Goal: Task Accomplishment & Management: Use online tool/utility

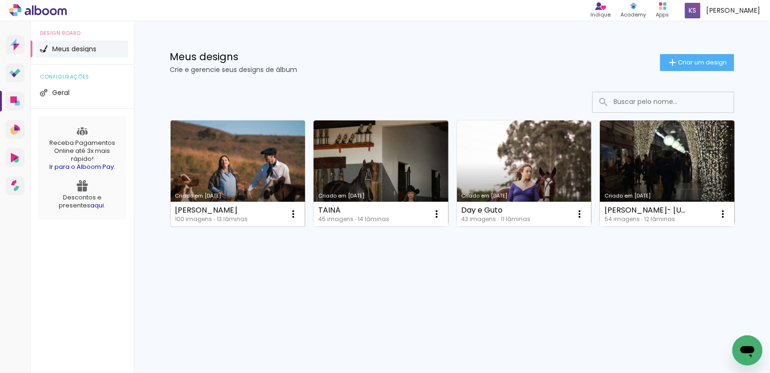
click at [239, 161] on link "Criado em [DATE]" at bounding box center [238, 173] width 135 height 106
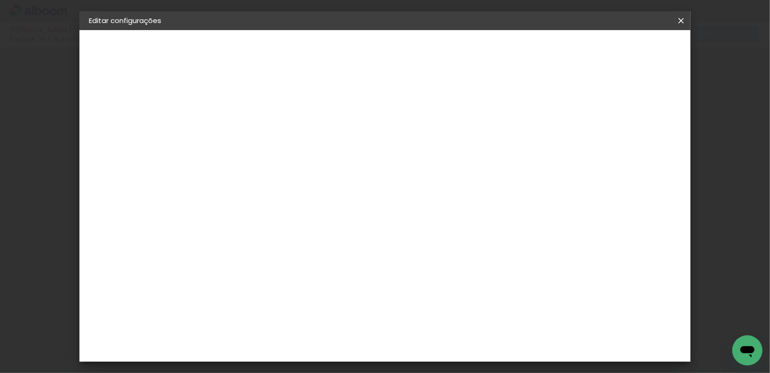
click at [367, 128] on div "35.5 cm Largura da página 30.5 cm Altura 71 cm Largura da lâmina (2 páginas) 5 …" at bounding box center [424, 149] width 417 height 75
